Goal: Task Accomplishment & Management: Use online tool/utility

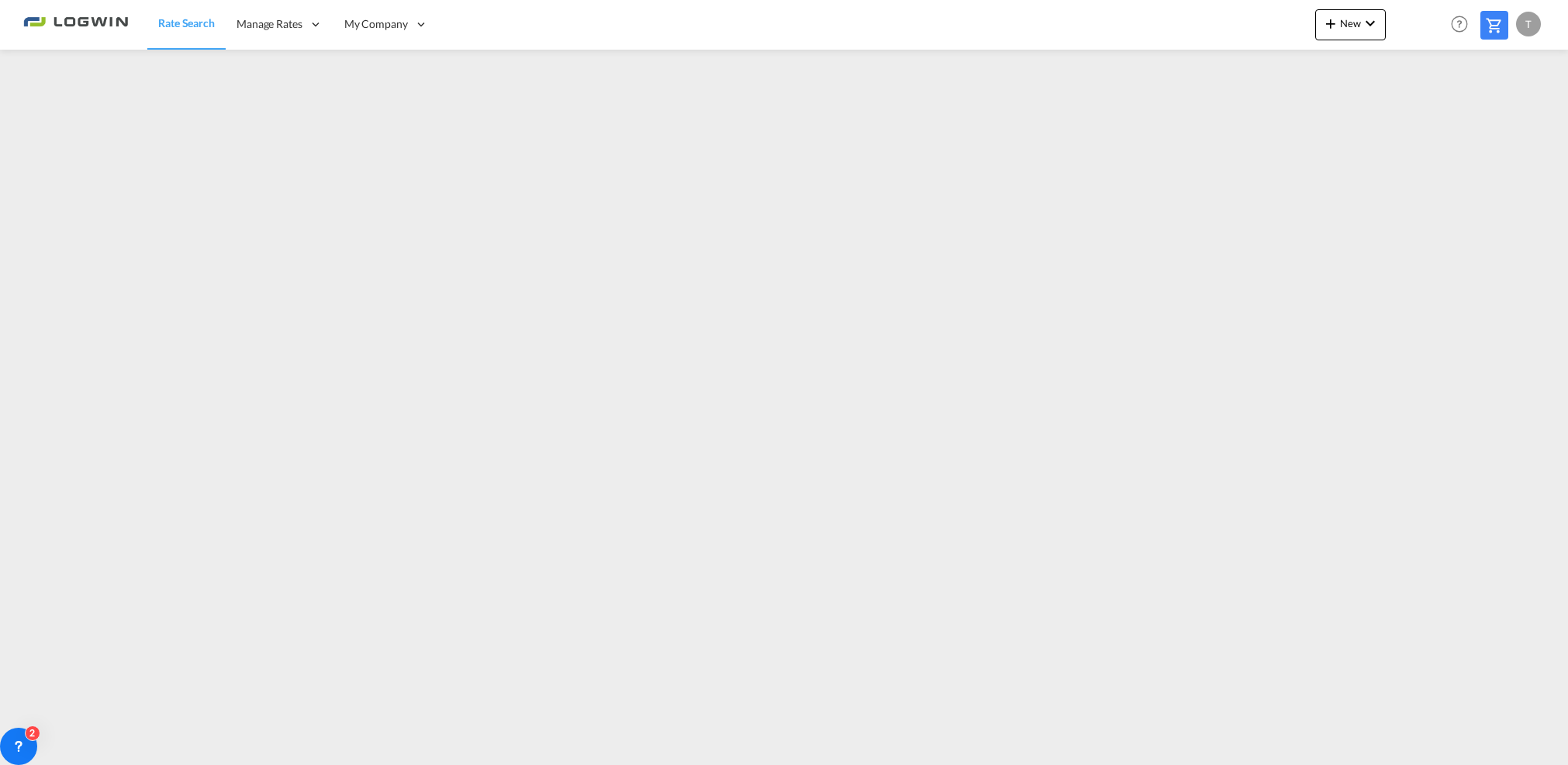
click at [1371, 32] on md-icon "icon-chevron-down" at bounding box center [1370, 23] width 18 height 18
click at [1412, 122] on span "Ratesheet" at bounding box center [1416, 116] width 17 height 31
click at [1357, 25] on span "New" at bounding box center [1351, 23] width 58 height 12
click at [1419, 110] on span "Ratesheet" at bounding box center [1416, 116] width 17 height 31
click at [1351, 29] on button "New" at bounding box center [1350, 25] width 70 height 31
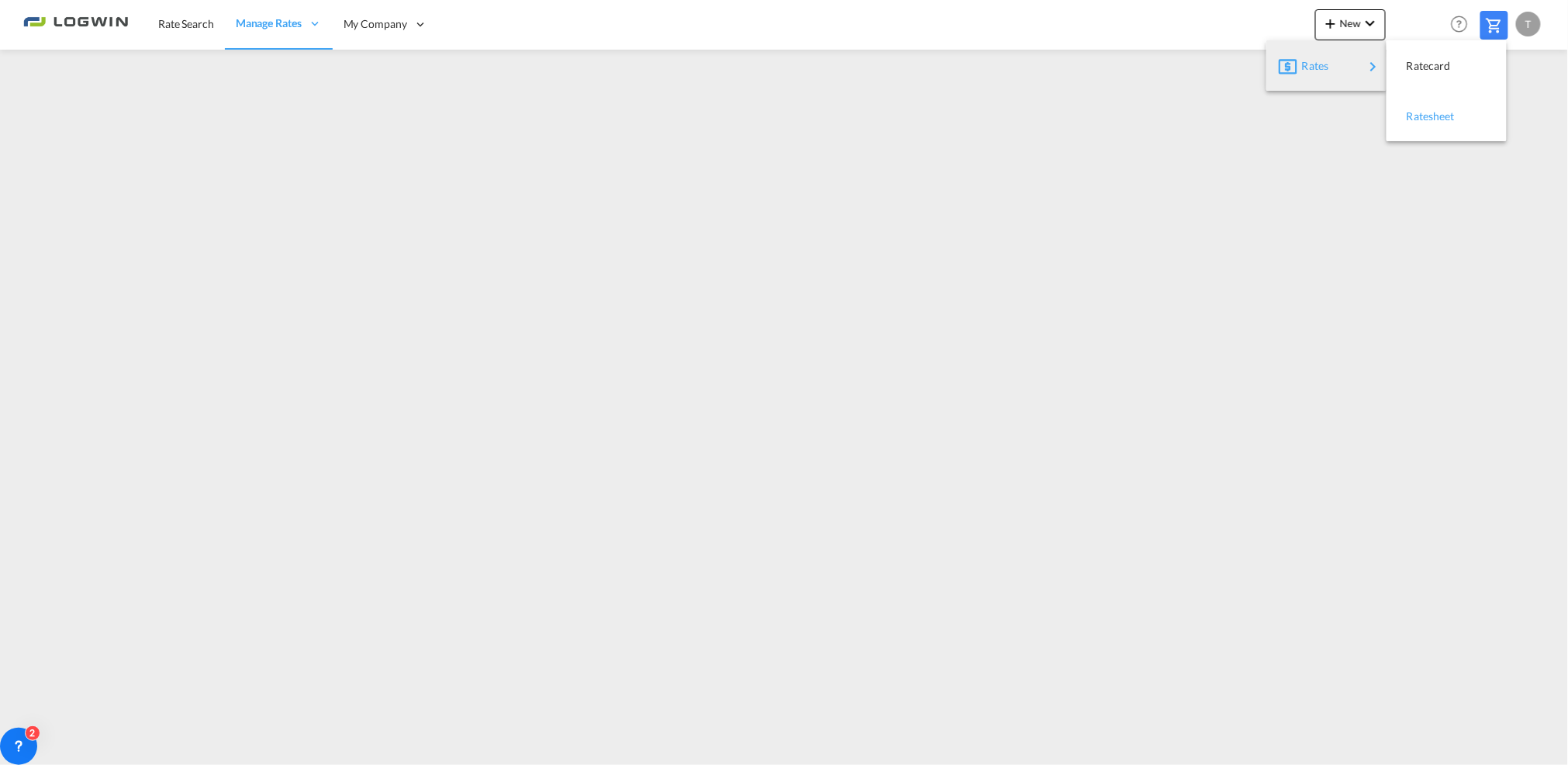
click at [1424, 119] on span "Ratesheet" at bounding box center [1416, 116] width 17 height 31
click at [1525, 11] on div "T" at bounding box center [1528, 23] width 25 height 25
click at [1487, 122] on button "Logout" at bounding box center [1512, 119] width 100 height 31
